Goal: Information Seeking & Learning: Learn about a topic

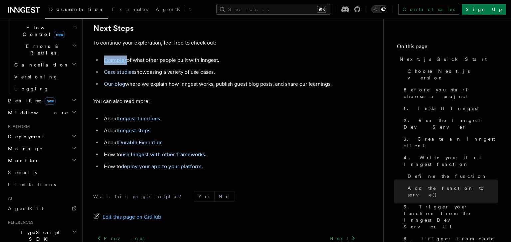
scroll to position [4171, 0]
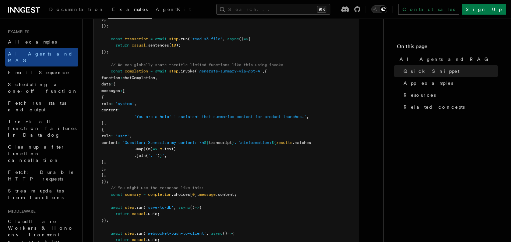
scroll to position [379, 0]
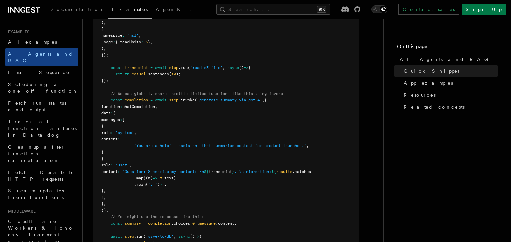
click at [173, 101] on span "step" at bounding box center [173, 100] width 9 height 5
click at [192, 101] on span ".invoke" at bounding box center [186, 100] width 16 height 5
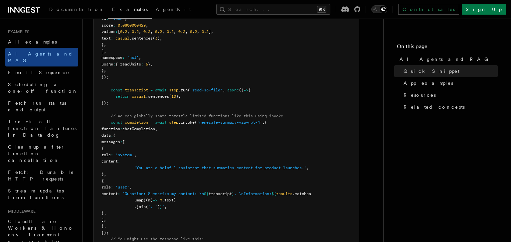
scroll to position [354, 0]
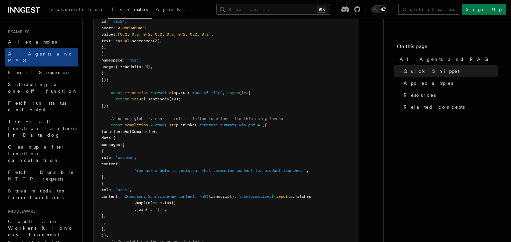
click at [120, 133] on span "function" at bounding box center [110, 131] width 19 height 5
click at [155, 130] on span "chatCompletion" at bounding box center [138, 131] width 33 height 5
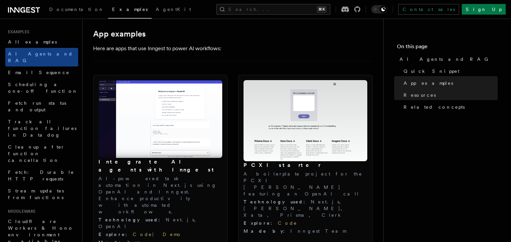
scroll to position [678, 0]
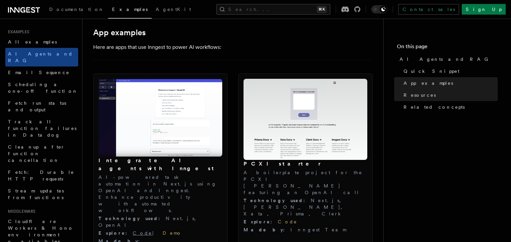
click at [133, 231] on link "Code" at bounding box center [143, 233] width 20 height 5
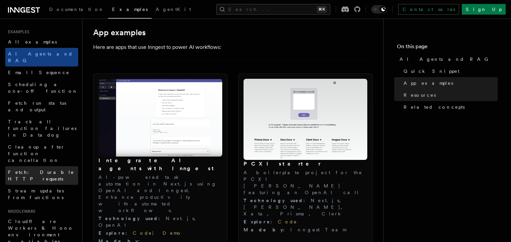
click at [46, 170] on span "Fetch: Durable HTTP requests" at bounding box center [41, 176] width 66 height 12
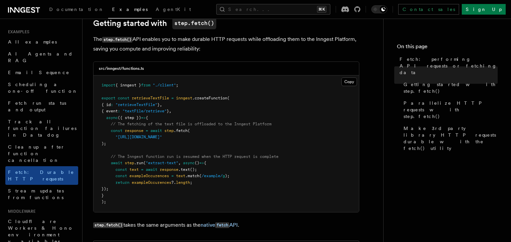
scroll to position [104, 0]
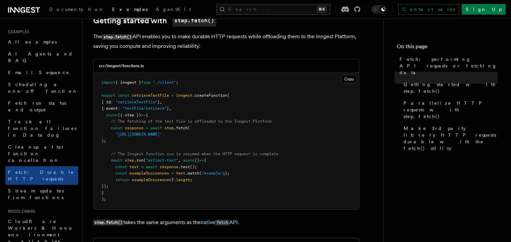
click at [170, 128] on span "step" at bounding box center [168, 128] width 9 height 5
click at [183, 127] on span ".fetch" at bounding box center [181, 128] width 14 height 5
click at [206, 101] on pre "import { inngest } from "./client" ; export const retrieveTextFile = inngest .c…" at bounding box center [225, 141] width 265 height 137
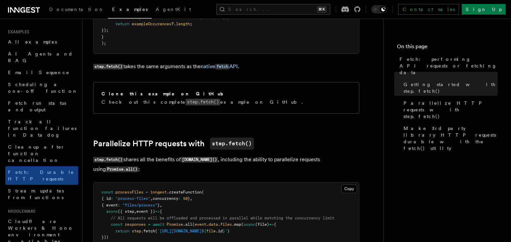
scroll to position [261, 0]
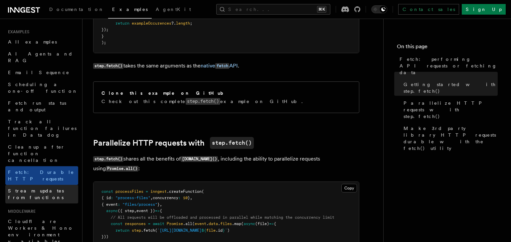
click at [56, 188] on span "Stream updates from functions" at bounding box center [36, 194] width 56 height 12
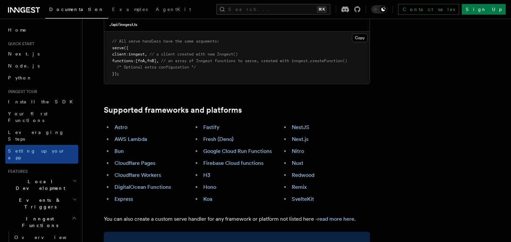
scroll to position [335, 0]
click at [305, 135] on link "Next.js" at bounding box center [300, 138] width 17 height 6
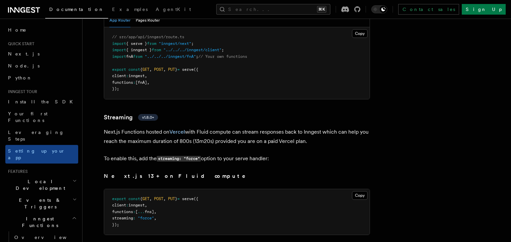
scroll to position [4152, 0]
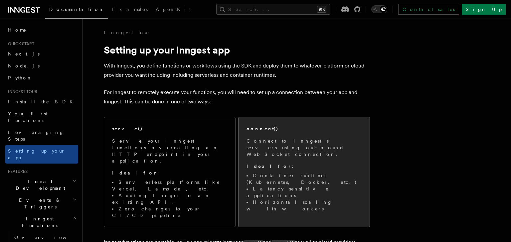
click at [263, 163] on p "Ideal for :" at bounding box center [304, 166] width 115 height 7
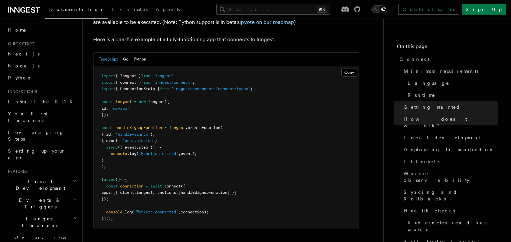
scroll to position [477, 0]
click at [221, 189] on span "[handleSignupFunction] }]" at bounding box center [207, 191] width 58 height 5
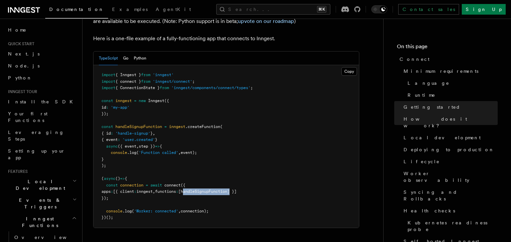
click at [221, 189] on span "[handleSignupFunction] }]" at bounding box center [207, 191] width 58 height 5
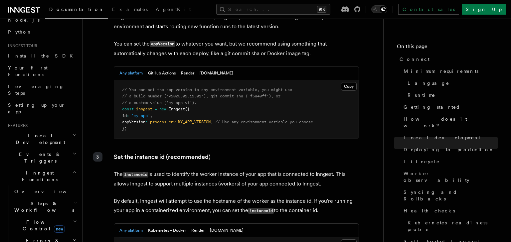
scroll to position [49, 0]
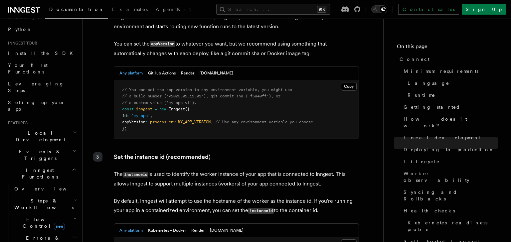
click at [74, 218] on icon "button" at bounding box center [75, 218] width 2 height 1
click at [73, 216] on icon "button" at bounding box center [75, 218] width 4 height 5
click at [73, 195] on h2 "Steps & Workflows" at bounding box center [45, 204] width 67 height 19
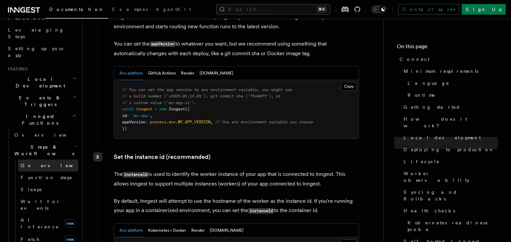
scroll to position [103, 0]
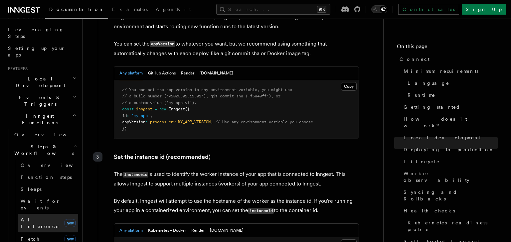
click at [40, 217] on span "AI Inference" at bounding box center [40, 223] width 39 height 12
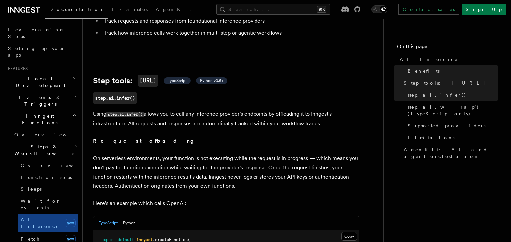
scroll to position [204, 0]
click at [182, 77] on span "TypeScript" at bounding box center [177, 79] width 19 height 5
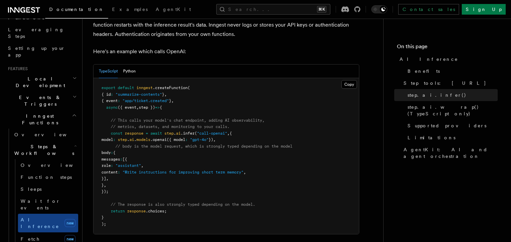
scroll to position [355, 0]
click at [421, 122] on span "Supported providers" at bounding box center [447, 125] width 79 height 7
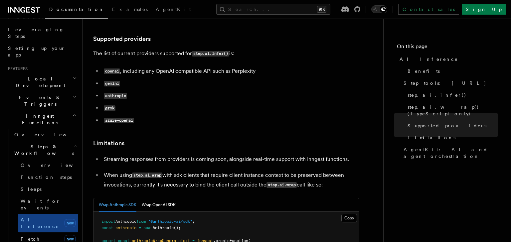
scroll to position [876, 0]
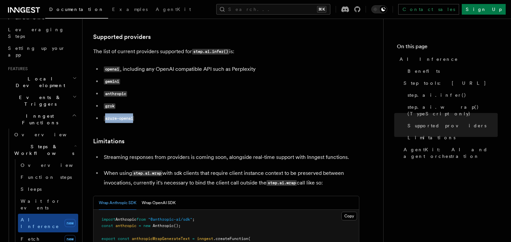
drag, startPoint x: 105, startPoint y: 89, endPoint x: 135, endPoint y: 89, distance: 29.6
click at [134, 116] on code "azure-openai" at bounding box center [119, 119] width 30 height 6
click at [185, 137] on h3 "Limitations" at bounding box center [226, 141] width 266 height 9
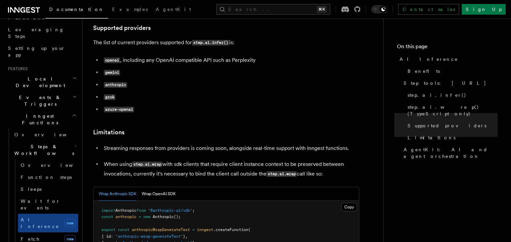
scroll to position [885, 0]
click at [159, 187] on button "Wrap OpenAI SDK" at bounding box center [159, 194] width 34 height 14
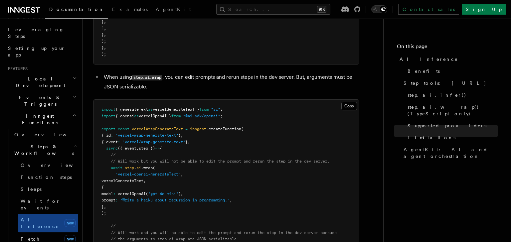
scroll to position [1341, 0]
click at [168, 125] on span "vercelWrapGenerateText" at bounding box center [157, 127] width 51 height 5
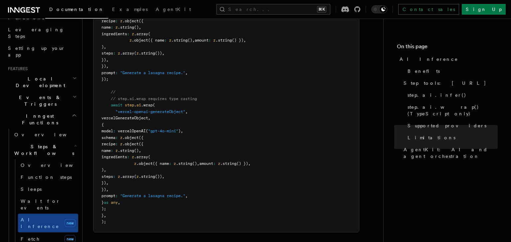
scroll to position [1815, 0]
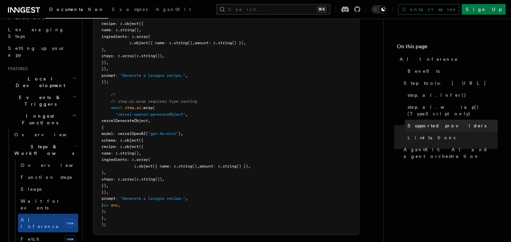
click at [442, 122] on span "Supported providers" at bounding box center [447, 125] width 79 height 7
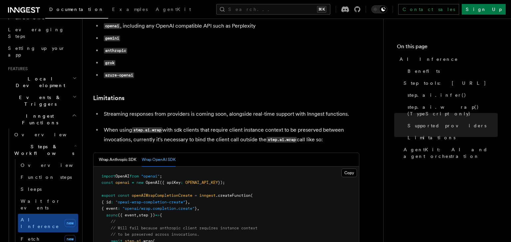
scroll to position [920, 0]
click at [182, 192] on span "openAIWrapCompletionCreate" at bounding box center [162, 194] width 61 height 5
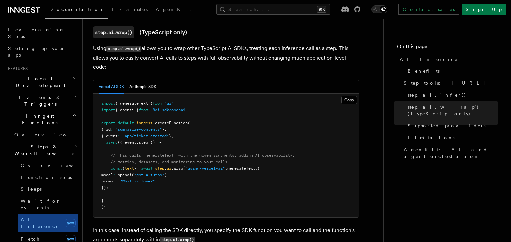
scroll to position [648, 0]
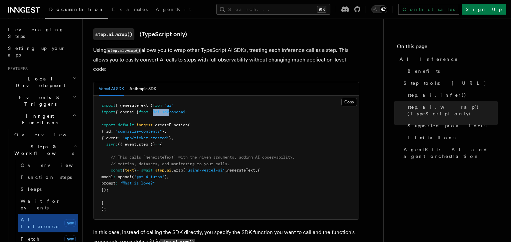
drag, startPoint x: 159, startPoint y: 81, endPoint x: 176, endPoint y: 82, distance: 17.4
click at [176, 110] on span ""@ai-sdk/openai"" at bounding box center [168, 112] width 37 height 5
copy span "@ai-sdk"
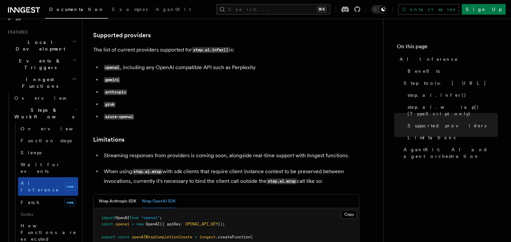
scroll to position [139, 0]
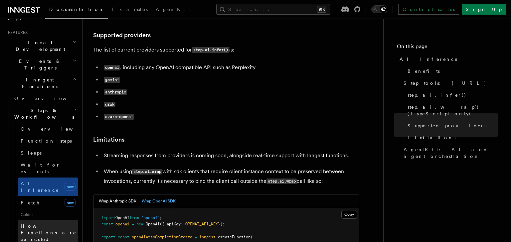
click at [31, 224] on span "How Functions are executed" at bounding box center [49, 233] width 56 height 19
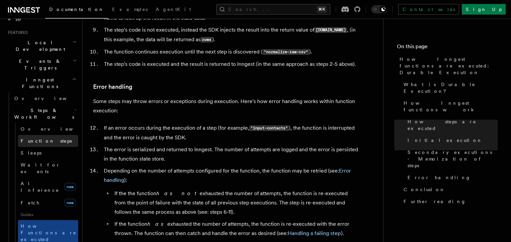
scroll to position [121, 0]
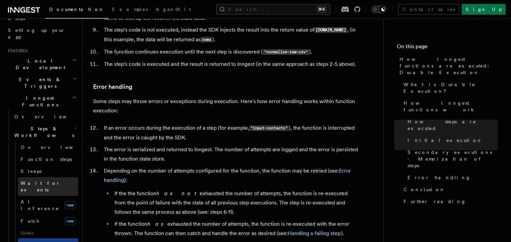
click at [42, 181] on span "Wait for events" at bounding box center [41, 187] width 40 height 12
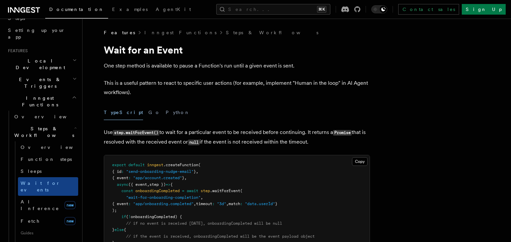
click at [74, 125] on icon "button" at bounding box center [75, 127] width 3 height 5
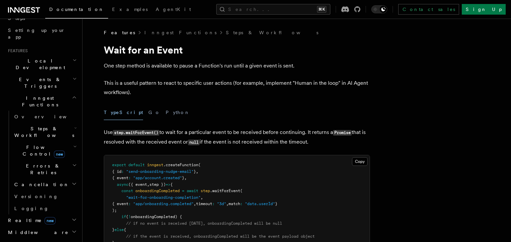
click at [45, 74] on h2 "Events & Triggers" at bounding box center [41, 83] width 73 height 19
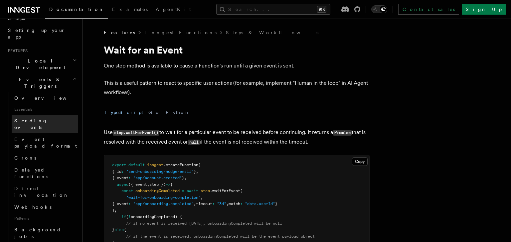
click at [37, 118] on span "Sending events" at bounding box center [30, 124] width 33 height 12
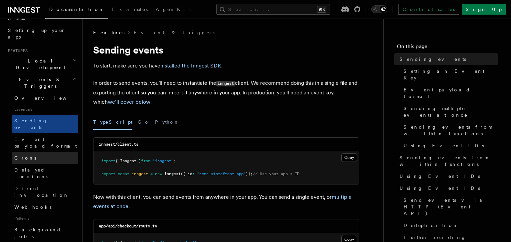
click at [20, 155] on span "Crons" at bounding box center [25, 157] width 22 height 5
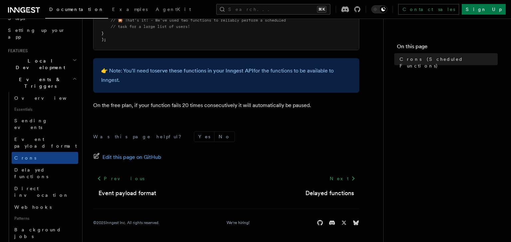
scroll to position [487, 0]
click at [37, 167] on span "Delayed functions" at bounding box center [31, 173] width 34 height 12
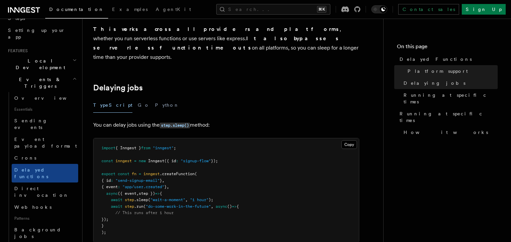
scroll to position [170, 0]
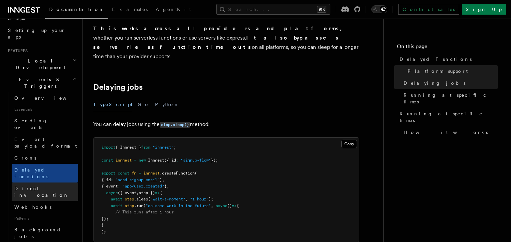
click at [23, 186] on span "Direct invocation" at bounding box center [41, 192] width 55 height 12
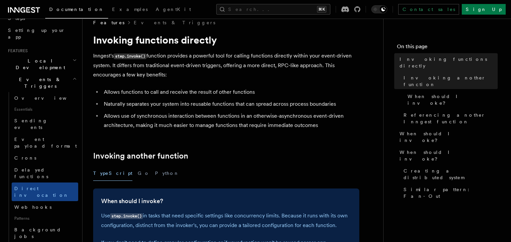
scroll to position [12, 0]
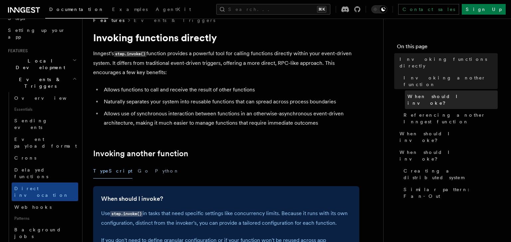
click at [450, 93] on span "When should I invoke?" at bounding box center [453, 99] width 90 height 13
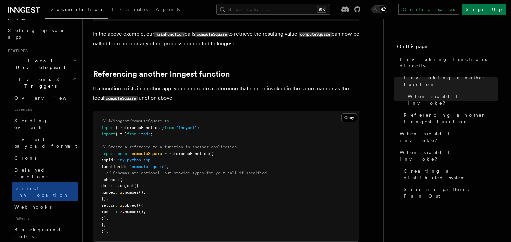
scroll to position [419, 0]
click at [47, 201] on link "Webhooks" at bounding box center [45, 207] width 67 height 12
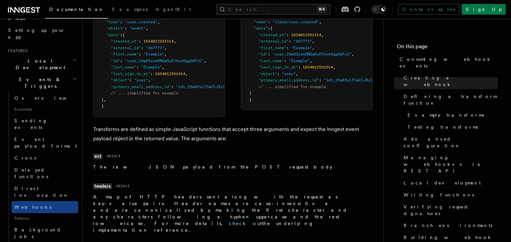
scroll to position [601, 0]
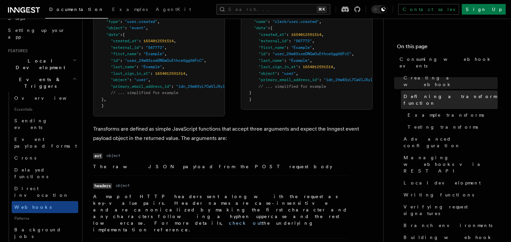
click at [433, 93] on span "Defining a transform function" at bounding box center [451, 99] width 94 height 13
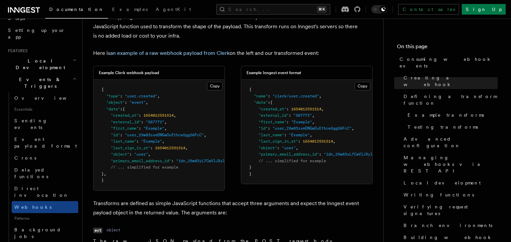
scroll to position [540, 0]
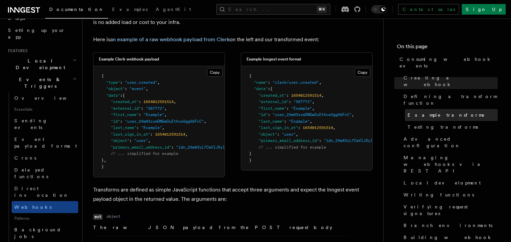
click at [439, 112] on span "Example transforms" at bounding box center [446, 115] width 77 height 7
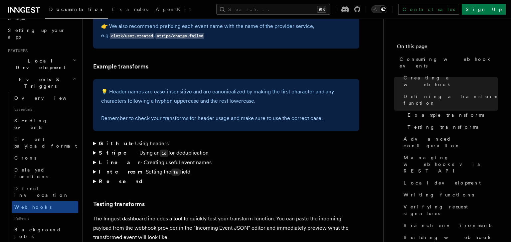
scroll to position [977, 0]
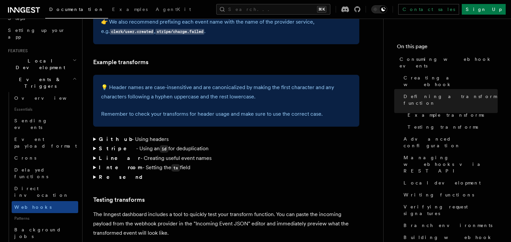
click at [94, 163] on summary "Intercom - Setting the ts field" at bounding box center [226, 168] width 266 height 10
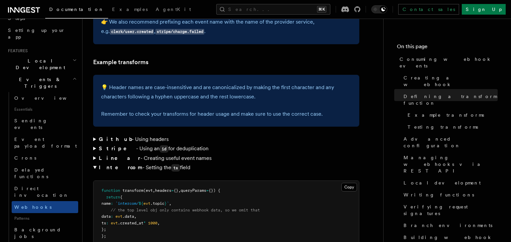
click at [94, 163] on summary "Intercom - Setting the ts field" at bounding box center [226, 168] width 266 height 10
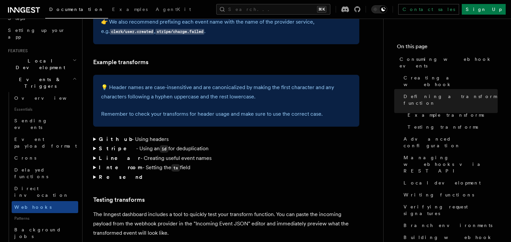
click at [96, 144] on summary "Stripe - Using an id for deduplication" at bounding box center [226, 149] width 266 height 10
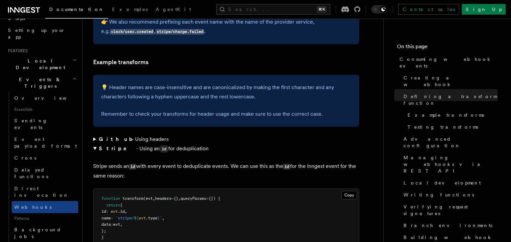
click at [96, 144] on summary "Stripe - Using an id for deduplication" at bounding box center [226, 149] width 266 height 10
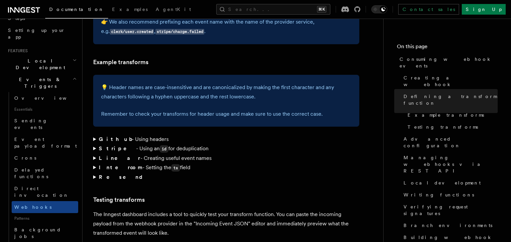
click at [94, 135] on summary "Github - Using headers" at bounding box center [226, 139] width 266 height 9
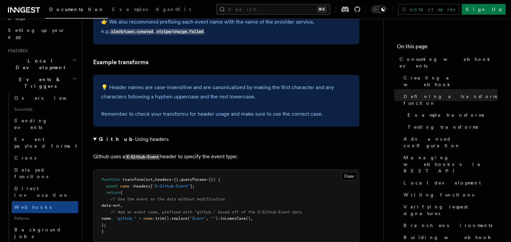
click at [94, 135] on summary "Github - Using headers" at bounding box center [226, 139] width 266 height 9
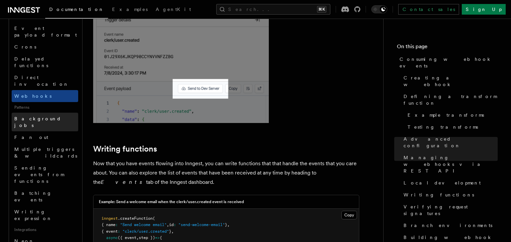
scroll to position [235, 0]
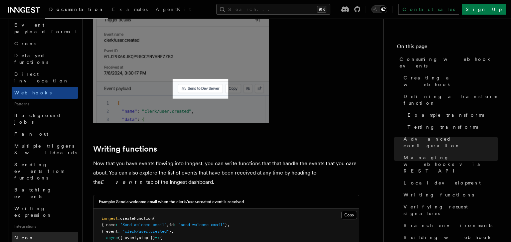
click at [26, 232] on link "Neon" at bounding box center [45, 238] width 67 height 12
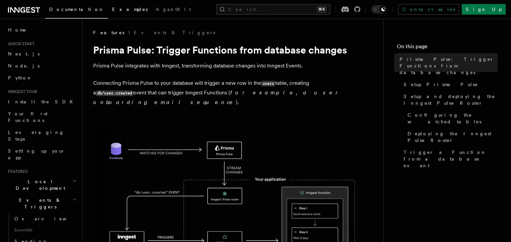
click at [112, 10] on span "Examples" at bounding box center [130, 9] width 36 height 5
